Goal: Complete application form

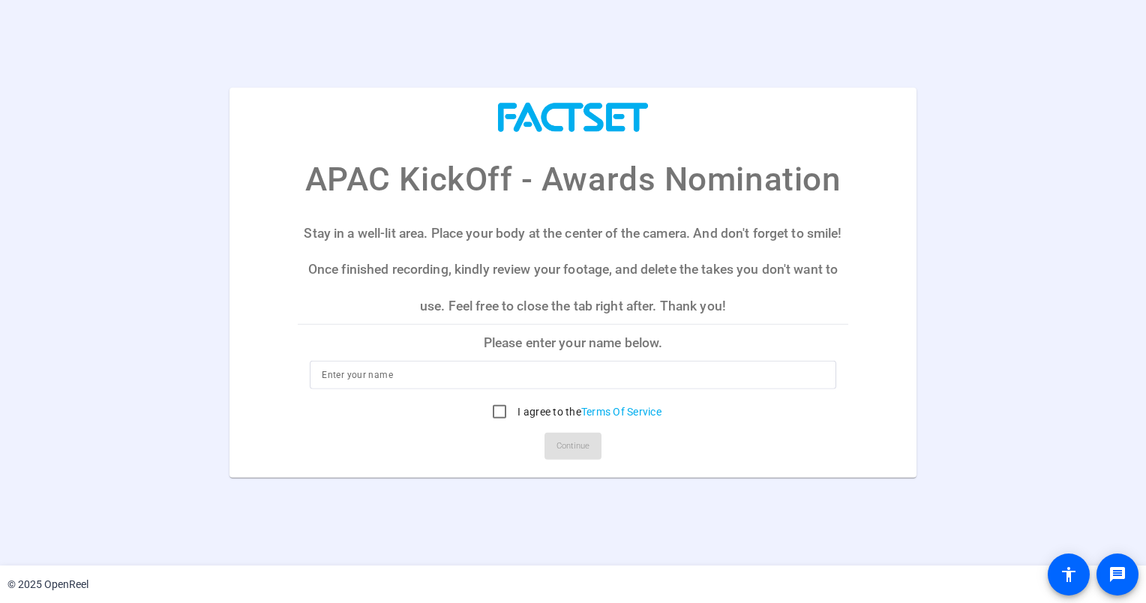
click at [454, 377] on input at bounding box center [573, 375] width 502 height 18
type input "VARUN BHUSHAN"
click at [496, 413] on input "I agree to the Terms Of Service" at bounding box center [500, 412] width 30 height 30
checkbox input "true"
click at [572, 447] on span "Continue" at bounding box center [573, 446] width 33 height 23
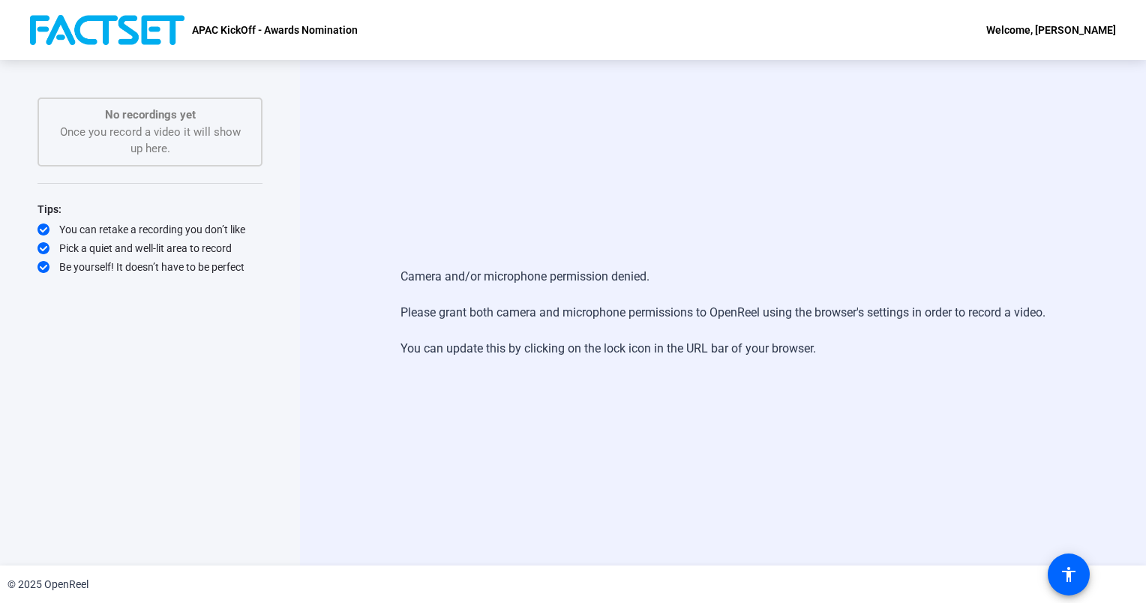
click at [64, 219] on div "Tips: You can retake a recording you don’t like Pick a quiet and well-lit area …" at bounding box center [150, 237] width 225 height 74
